Goal: Information Seeking & Learning: Learn about a topic

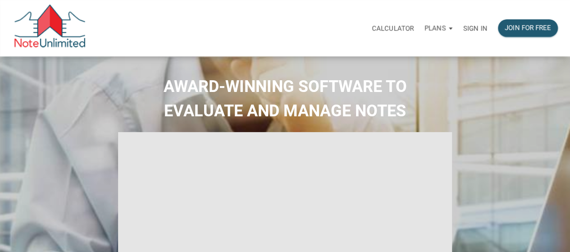
type input "Introduction to new features"
select select
click at [478, 26] on p "Sign in" at bounding box center [475, 28] width 24 height 8
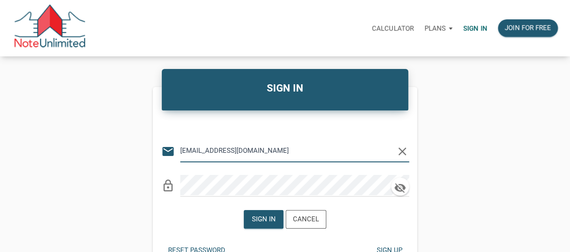
type input "[EMAIL_ADDRESS][DOMAIN_NAME]"
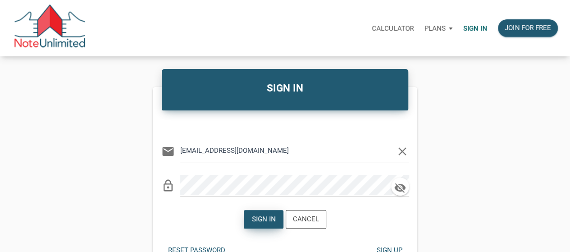
click at [264, 223] on div "Sign in" at bounding box center [264, 219] width 24 height 10
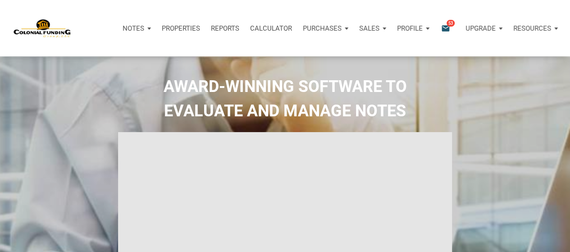
type input "Introduction to new features"
select select
click at [447, 25] on span "53" at bounding box center [451, 22] width 8 height 7
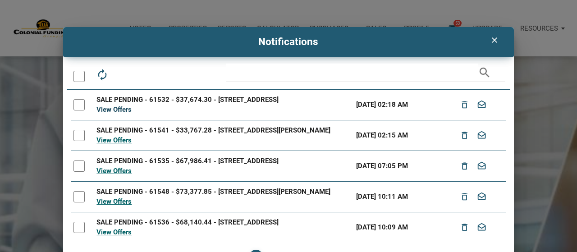
click at [107, 110] on link "View Offers" at bounding box center [113, 109] width 35 height 8
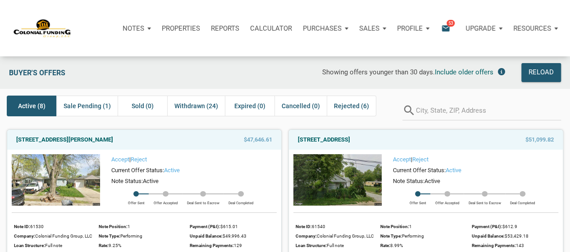
click at [128, 68] on div "Buyer's Offers" at bounding box center [89, 72] width 169 height 19
click at [106, 138] on link "[STREET_ADDRESS][PERSON_NAME]" at bounding box center [64, 139] width 97 height 11
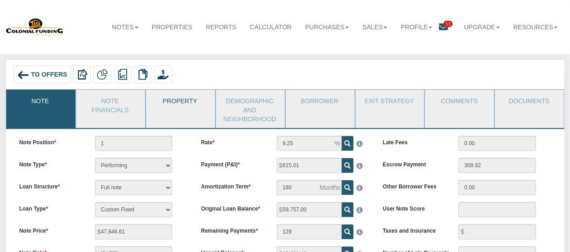
click at [180, 104] on link "Property" at bounding box center [180, 101] width 68 height 23
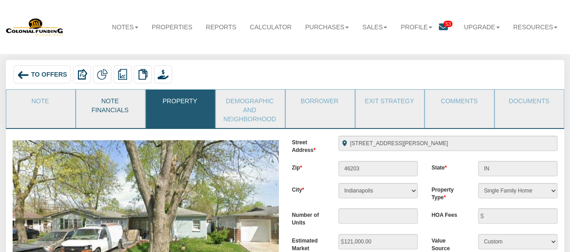
click at [108, 101] on link "Note Financials" at bounding box center [110, 104] width 68 height 29
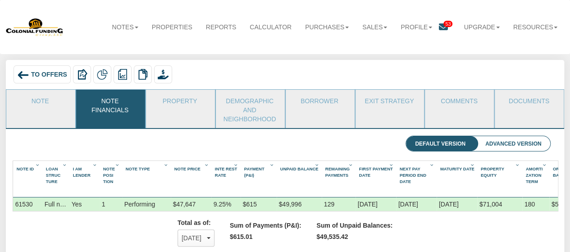
scroll to position [18, 0]
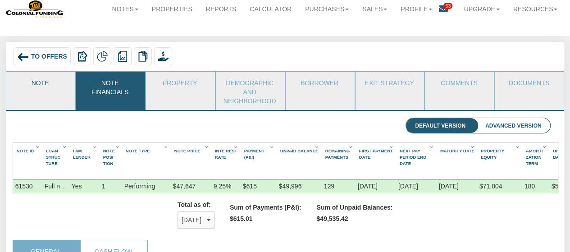
click at [57, 82] on link "Note" at bounding box center [40, 83] width 68 height 23
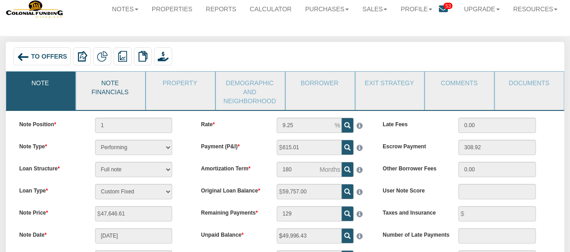
drag, startPoint x: 99, startPoint y: 97, endPoint x: 110, endPoint y: 94, distance: 11.6
click at [99, 97] on link "Note Financials" at bounding box center [110, 86] width 68 height 29
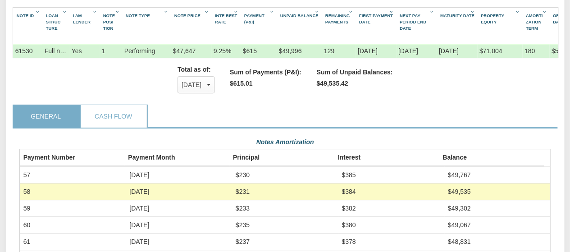
scroll to position [0, 0]
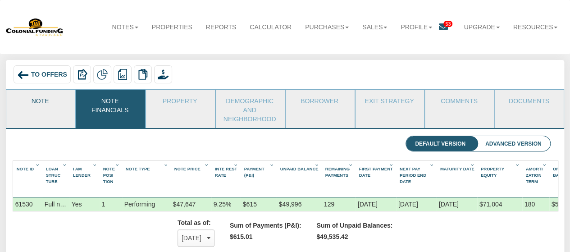
click at [54, 98] on link "Note" at bounding box center [40, 101] width 68 height 23
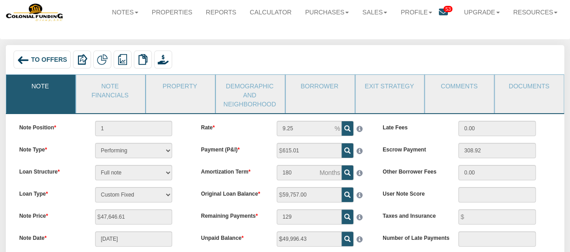
scroll to position [6, 0]
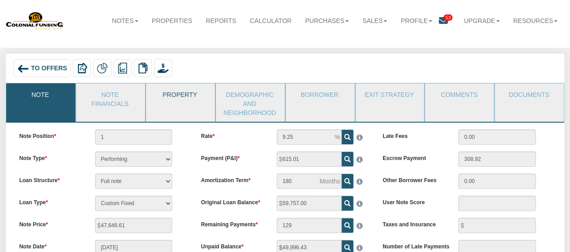
click at [173, 99] on link "Property" at bounding box center [180, 94] width 68 height 23
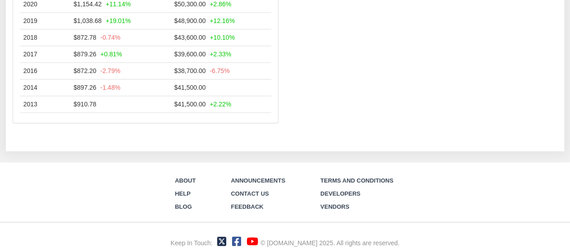
scroll to position [0, 0]
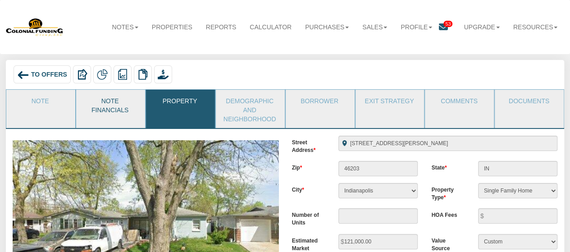
click at [114, 105] on link "Note Financials" at bounding box center [110, 104] width 68 height 29
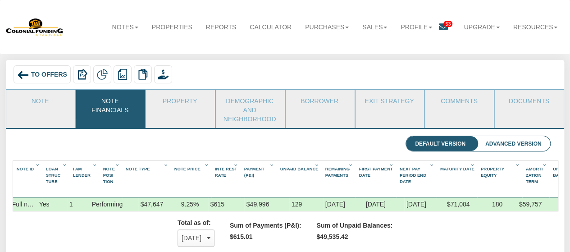
scroll to position [0, 43]
click at [520, 140] on li "Advanced Version" at bounding box center [513, 143] width 74 height 15
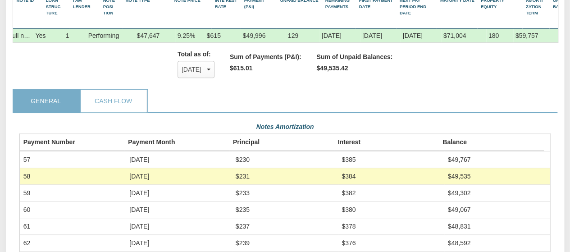
scroll to position [0, 0]
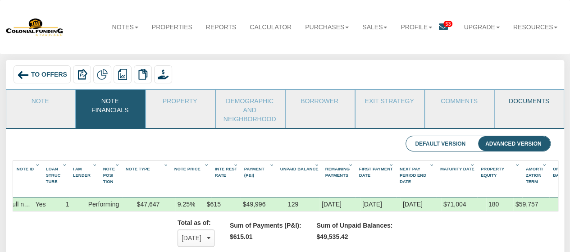
click at [530, 105] on link "Documents" at bounding box center [529, 101] width 68 height 23
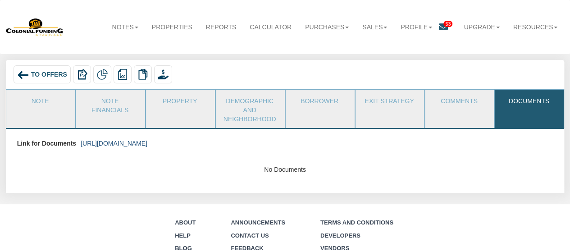
click at [147, 145] on link "https://colonialfundinggroup.sharepoint.com/:f:/s/operationsteam/EnFmrck22z5OlA…" at bounding box center [114, 143] width 67 height 7
click at [110, 102] on link "Note Financials" at bounding box center [110, 104] width 68 height 29
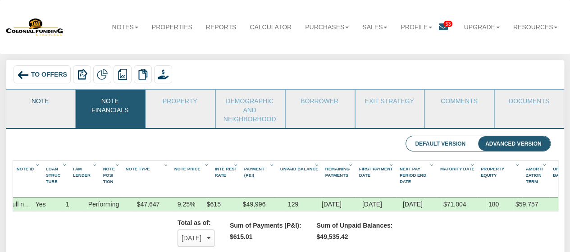
click at [44, 104] on link "Note" at bounding box center [40, 101] width 68 height 23
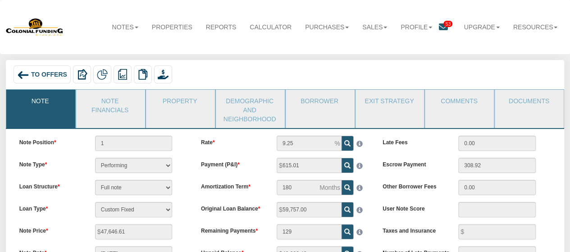
click at [41, 70] on div "To Offers" at bounding box center [42, 74] width 57 height 18
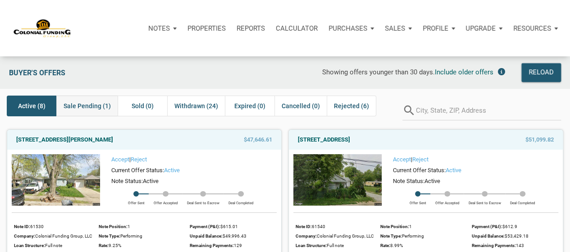
click at [95, 102] on span "Sale Pending (1)" at bounding box center [87, 106] width 47 height 11
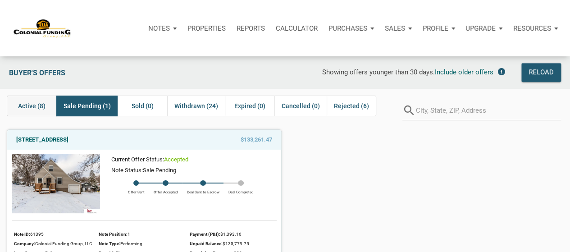
click at [37, 110] on span "Active (8)" at bounding box center [31, 106] width 27 height 11
